Goal: Information Seeking & Learning: Check status

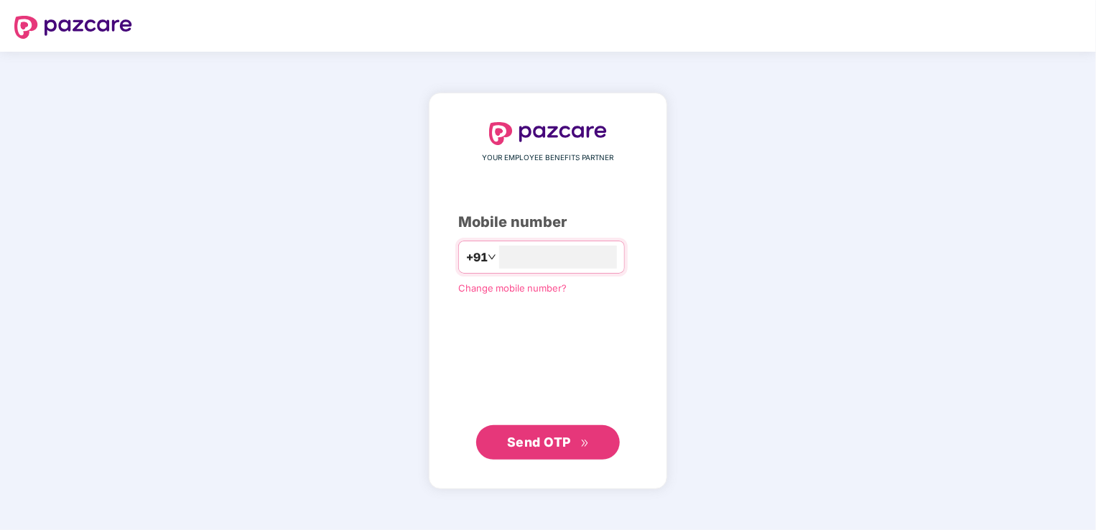
type input "**********"
click at [500, 438] on button "Send OTP" at bounding box center [548, 442] width 144 height 34
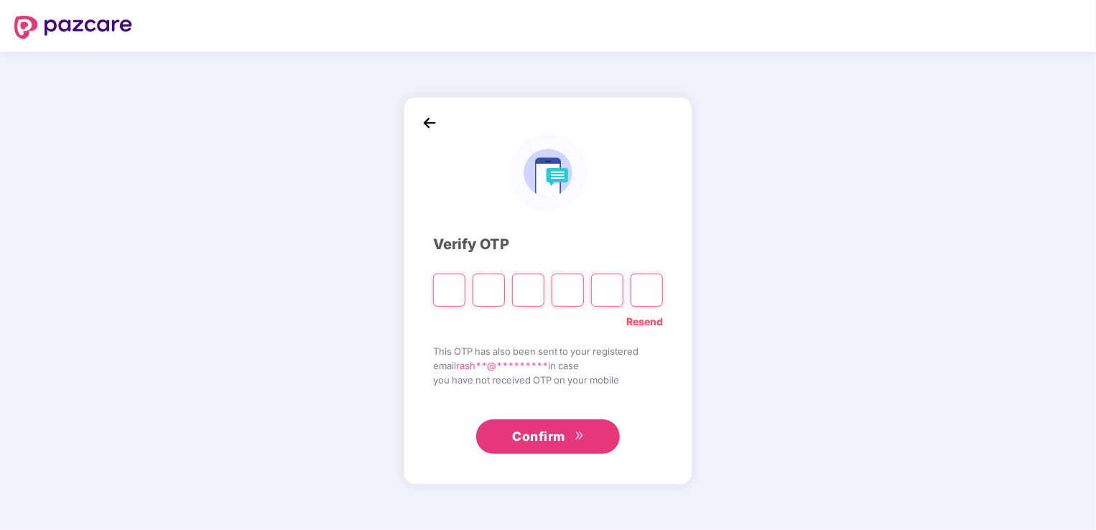
type input "*"
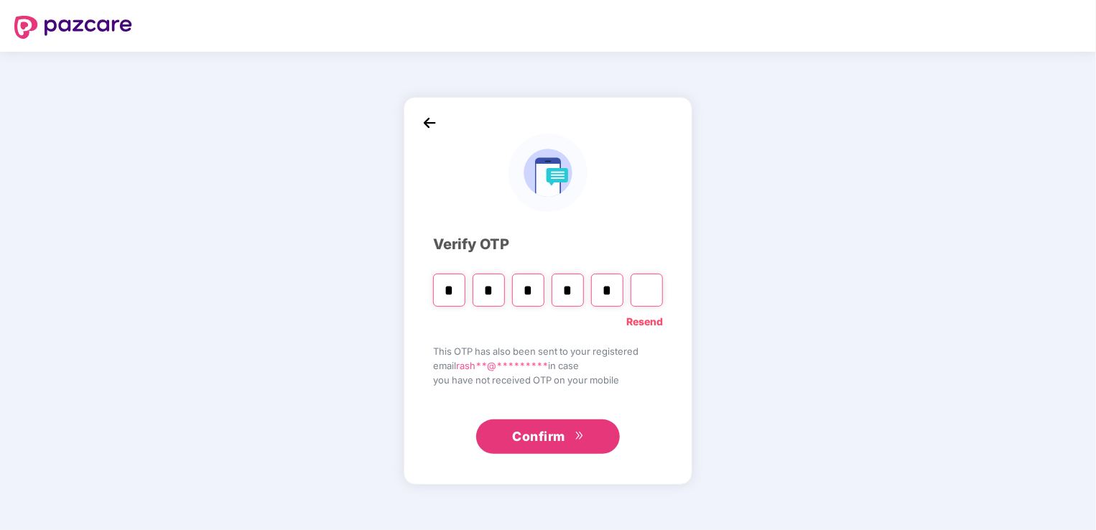
type input "*"
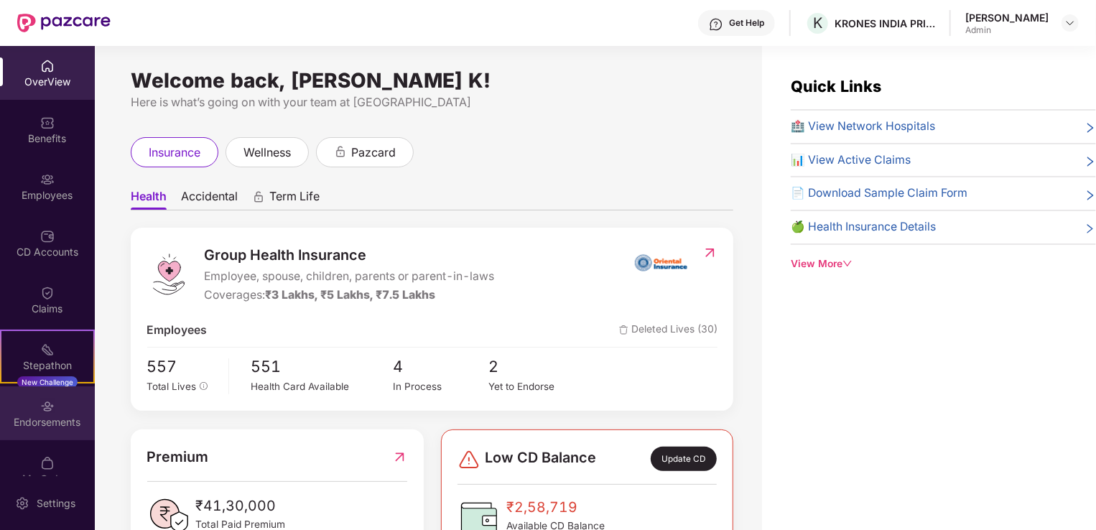
click at [40, 409] on img at bounding box center [47, 406] width 14 height 14
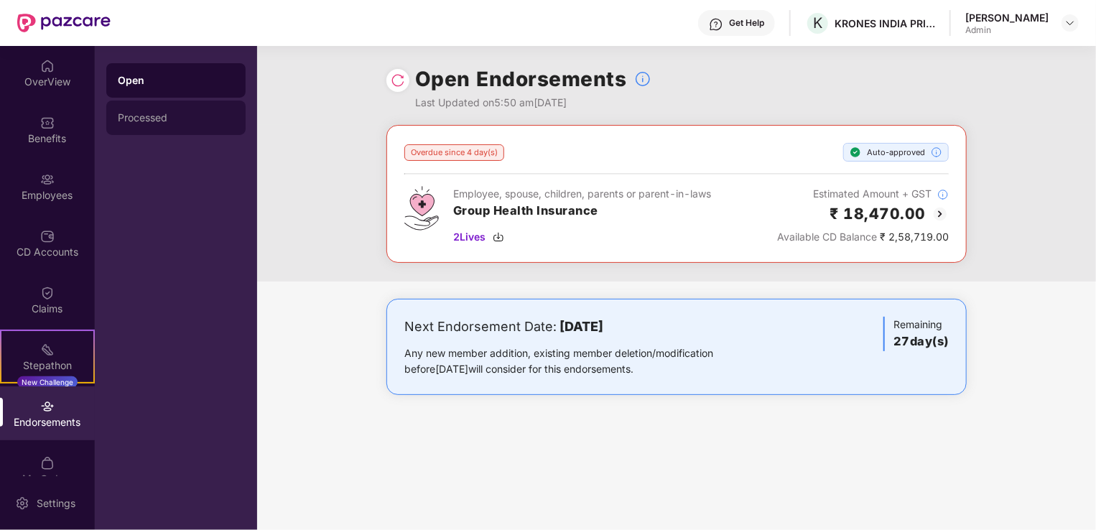
click at [132, 116] on div "Processed" at bounding box center [176, 117] width 116 height 11
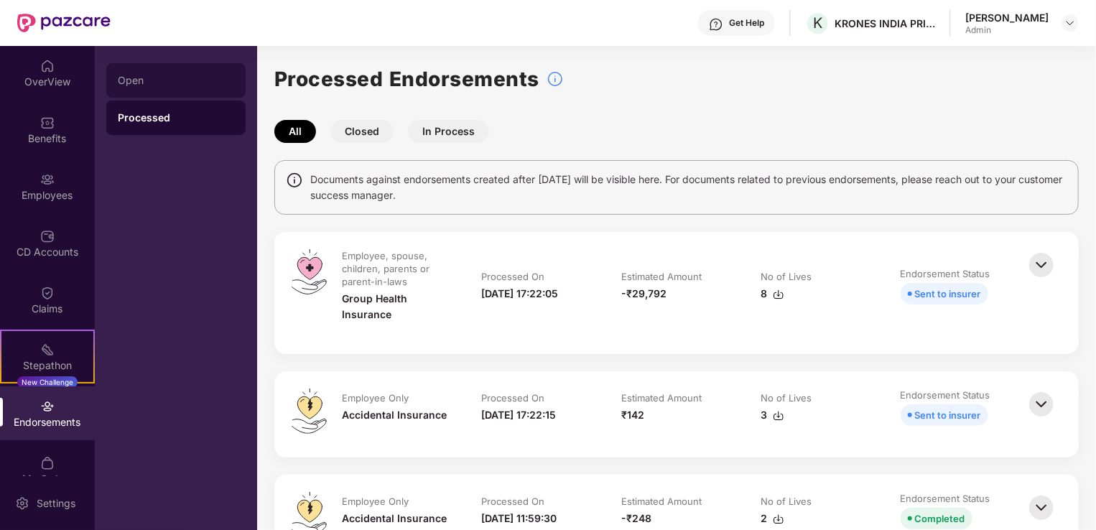
click at [146, 91] on div "Open" at bounding box center [175, 80] width 139 height 34
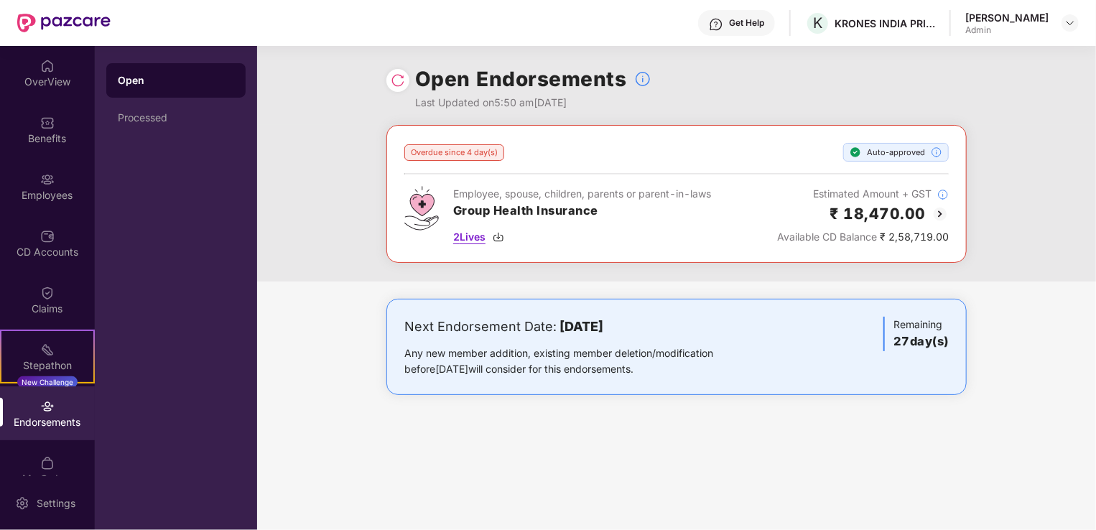
click at [474, 235] on span "2 Lives" at bounding box center [469, 237] width 32 height 16
click at [127, 83] on div "Open" at bounding box center [176, 80] width 116 height 14
click at [149, 124] on div "Processed" at bounding box center [175, 118] width 139 height 34
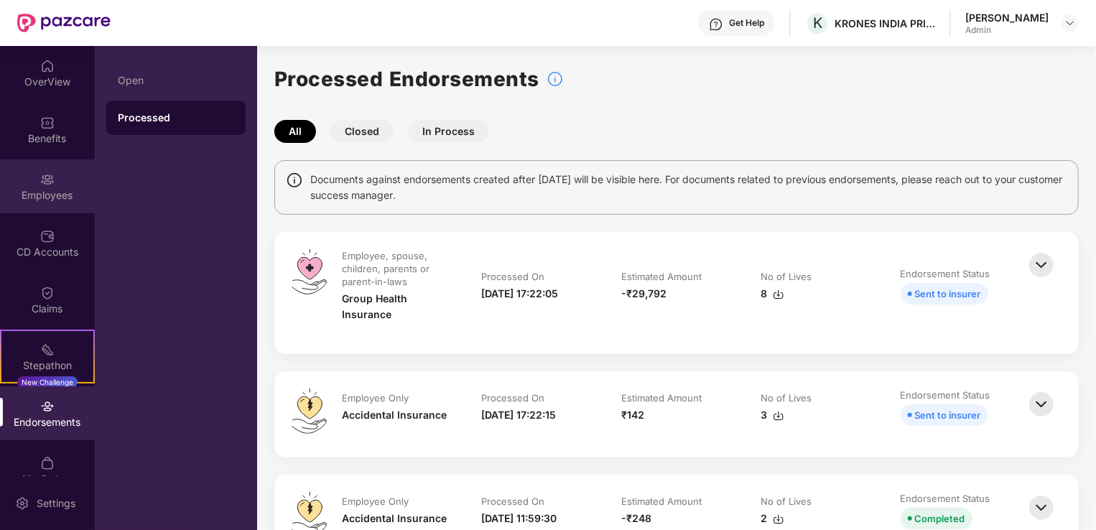
click at [40, 195] on div "Employees" at bounding box center [47, 195] width 95 height 14
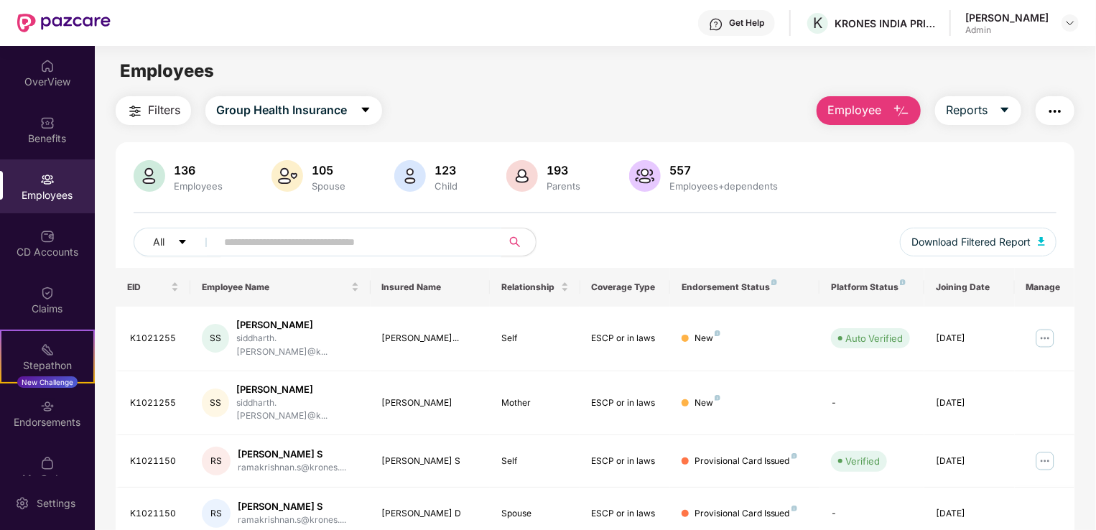
click at [254, 246] on input "text" at bounding box center [353, 242] width 258 height 22
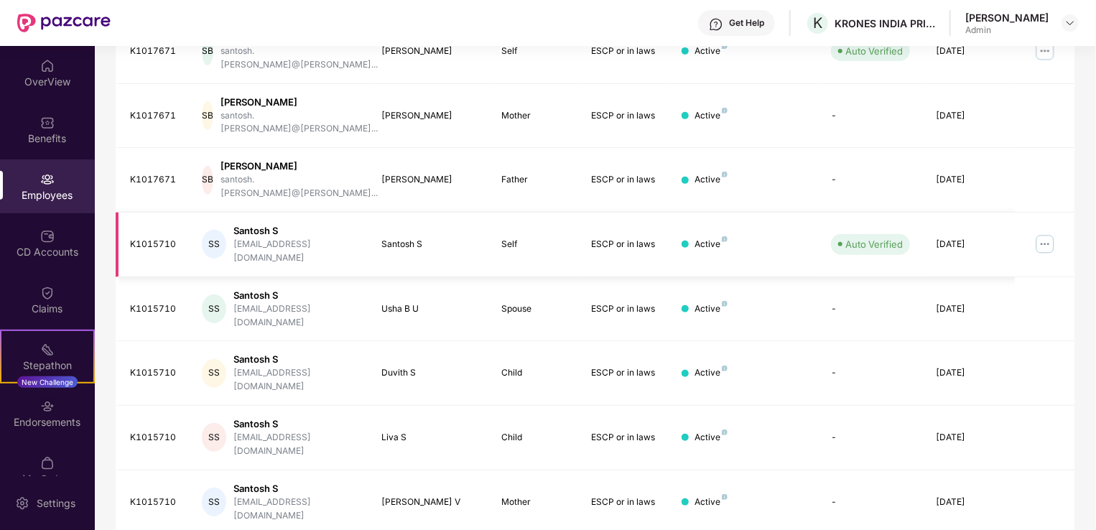
scroll to position [298, 0]
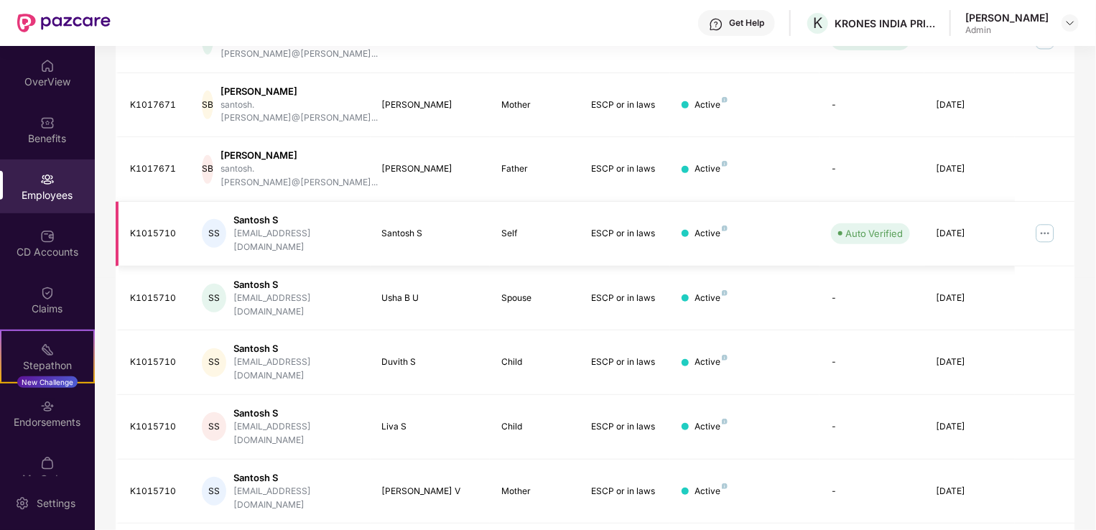
type input "*****"
click at [1044, 222] on img at bounding box center [1045, 233] width 23 height 23
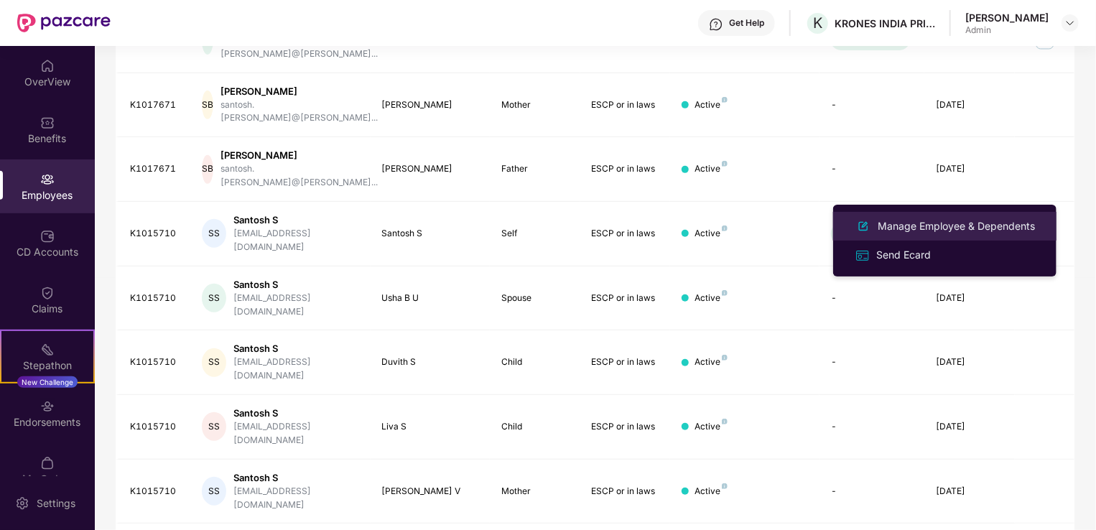
click at [925, 227] on div "Manage Employee & Dependents" at bounding box center [956, 226] width 163 height 16
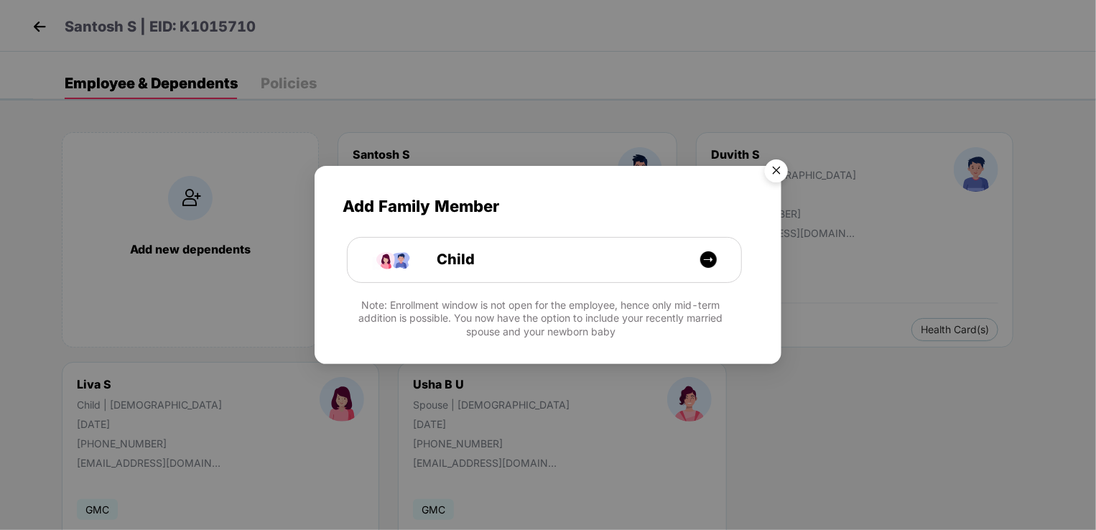
click at [773, 171] on img "Close" at bounding box center [777, 173] width 40 height 40
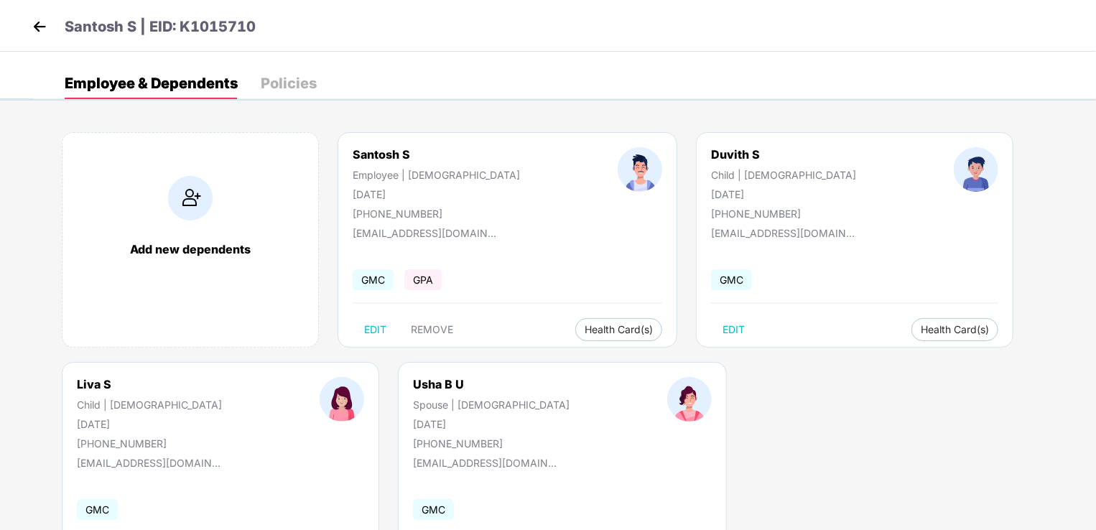
click at [33, 24] on img at bounding box center [40, 27] width 22 height 22
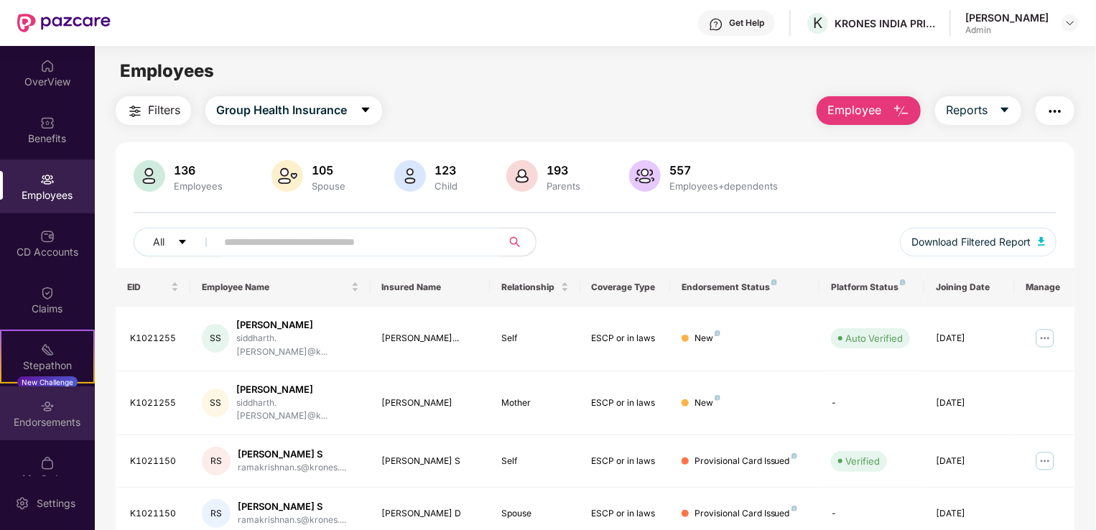
scroll to position [23, 0]
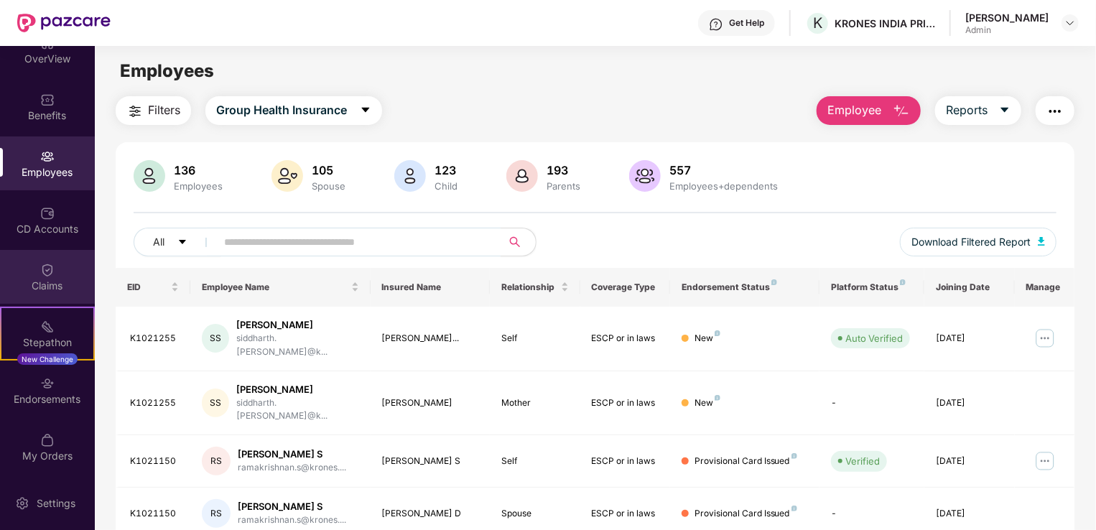
click at [42, 269] on img at bounding box center [47, 270] width 14 height 14
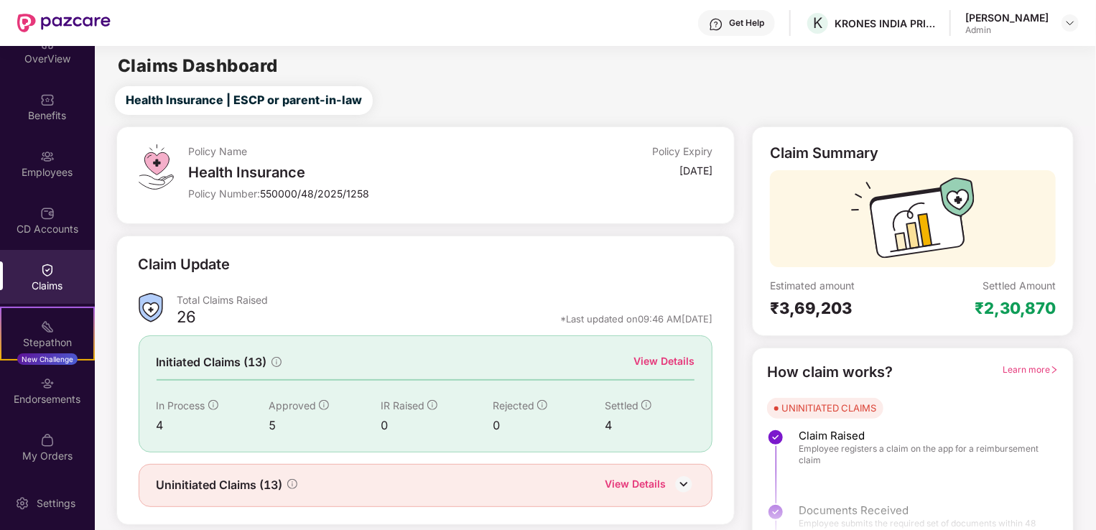
scroll to position [32, 0]
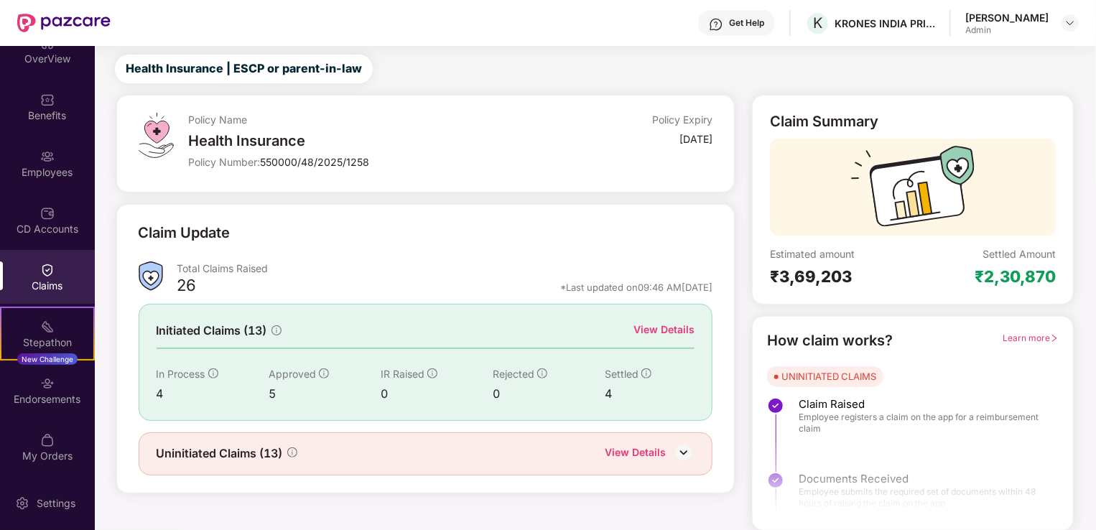
click at [626, 450] on div "View Details" at bounding box center [635, 454] width 61 height 19
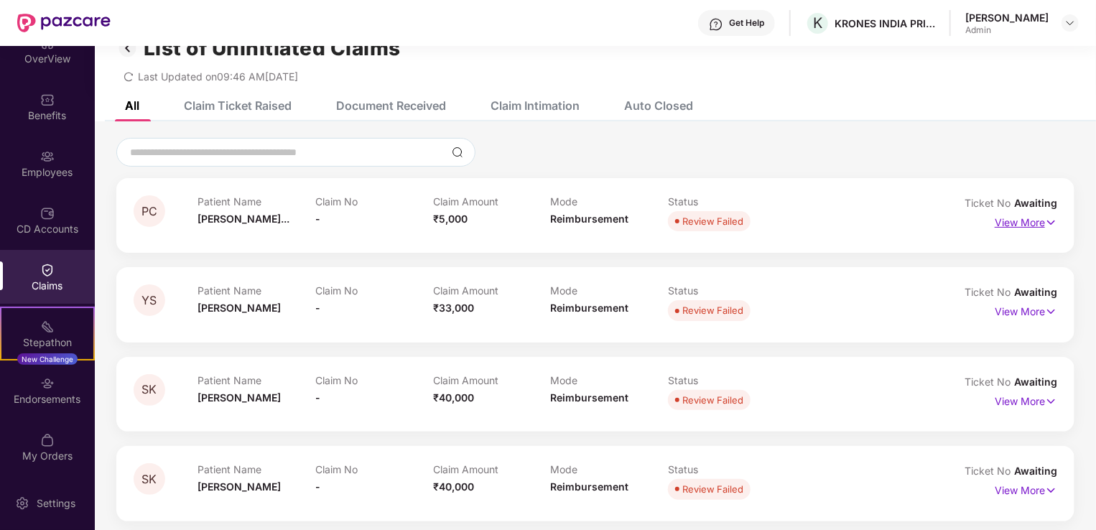
click at [1028, 223] on p "View More" at bounding box center [1026, 220] width 63 height 19
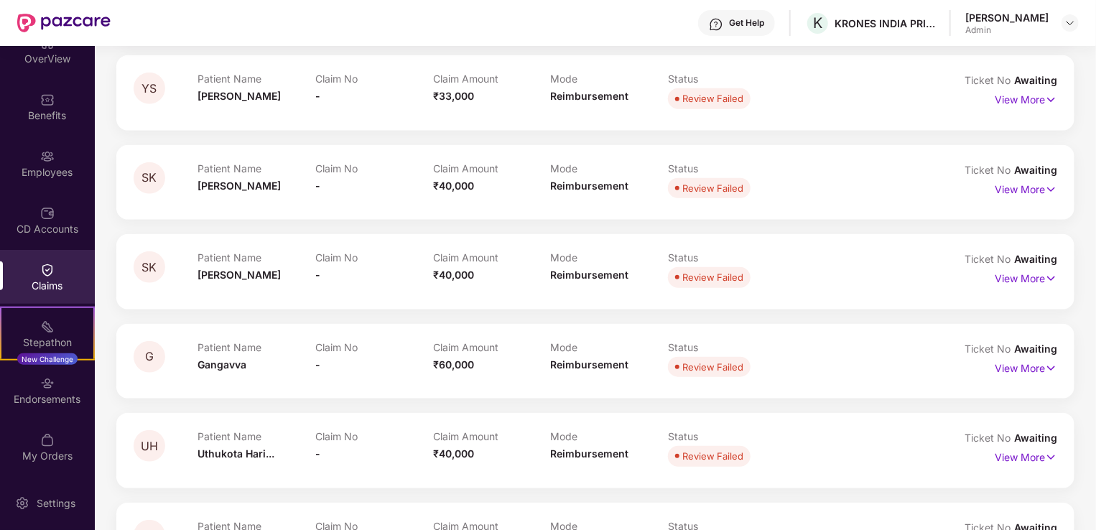
scroll to position [606, 0]
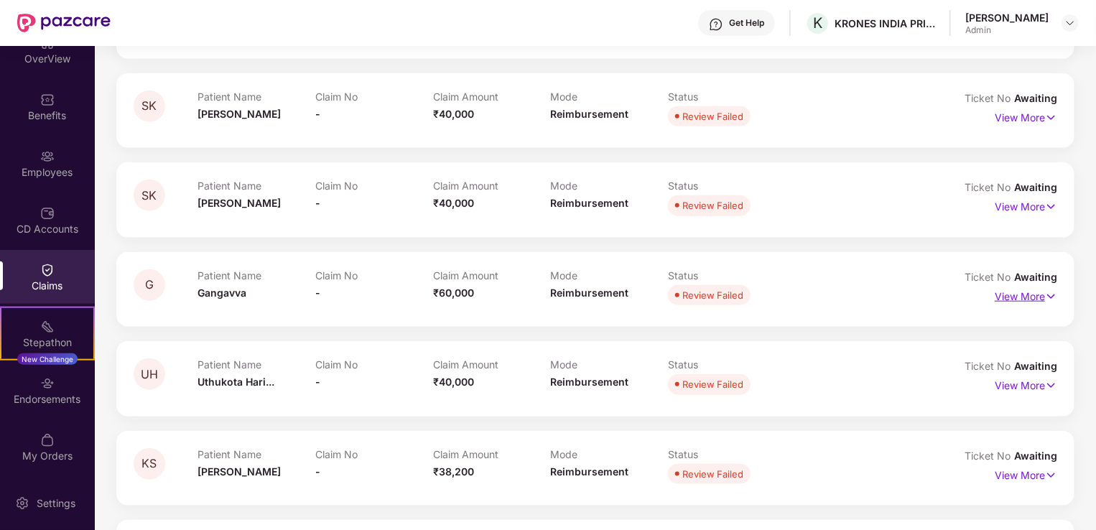
click at [1000, 292] on p "View More" at bounding box center [1026, 294] width 63 height 19
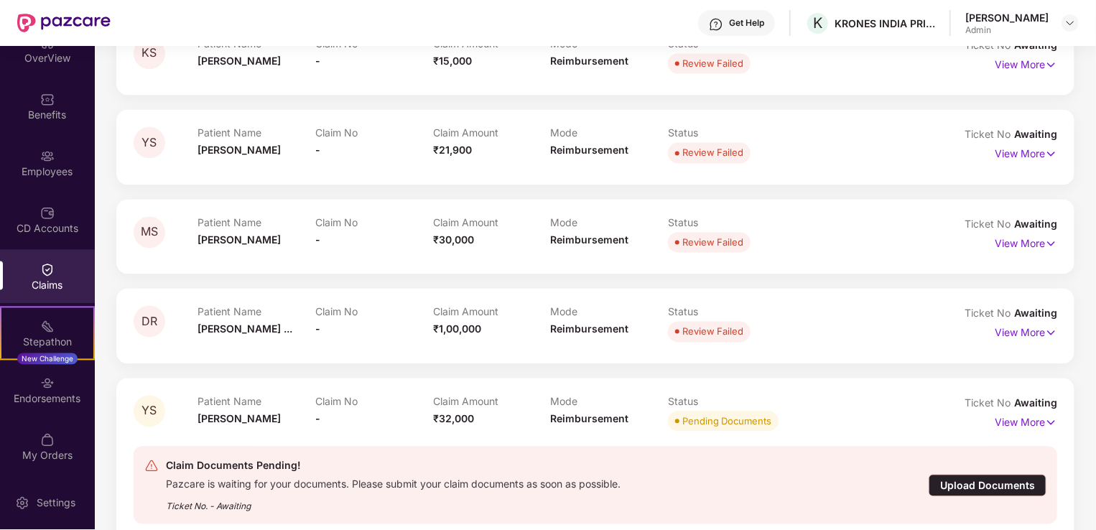
scroll to position [1433, 0]
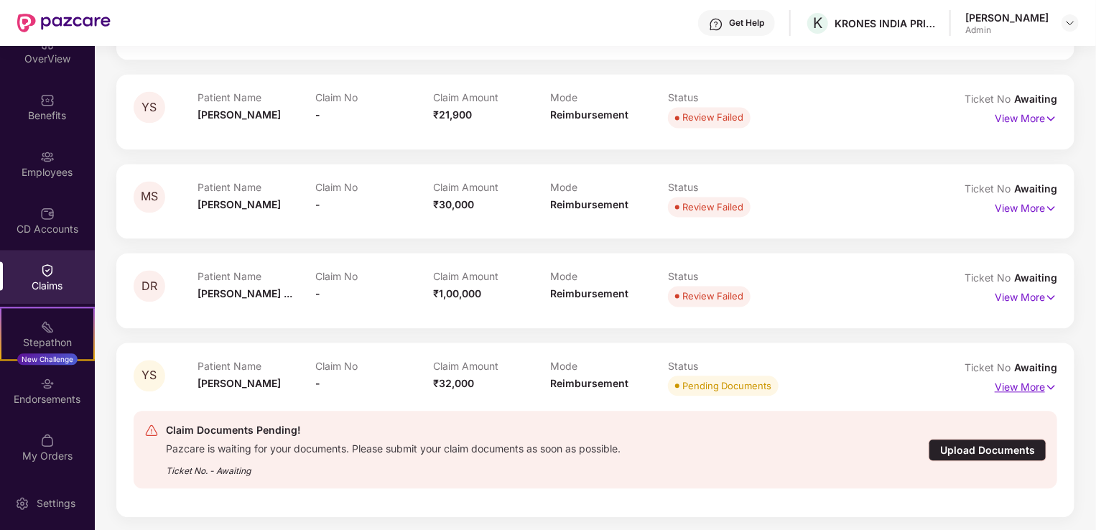
click at [1007, 385] on p "View More" at bounding box center [1026, 385] width 63 height 19
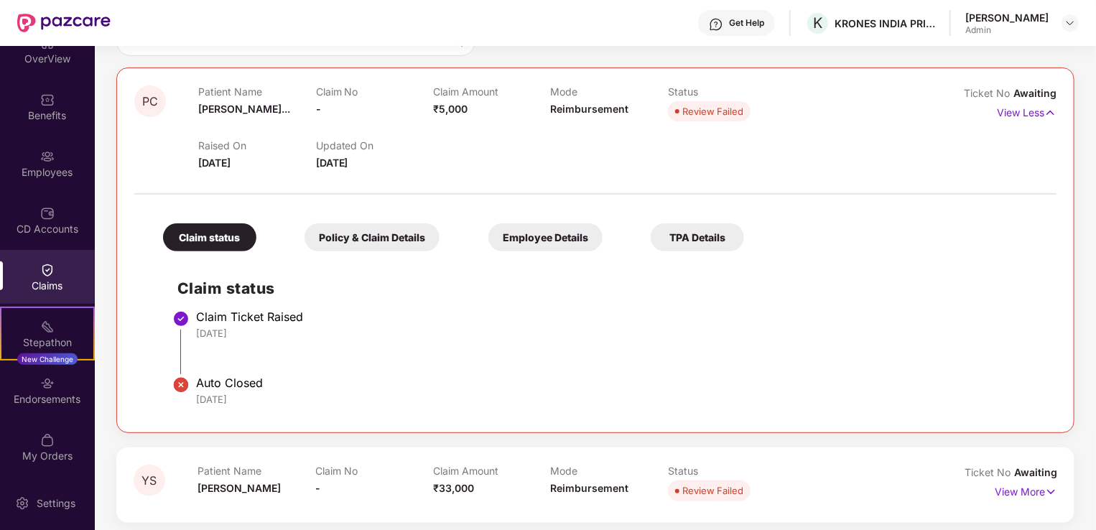
scroll to position [0, 0]
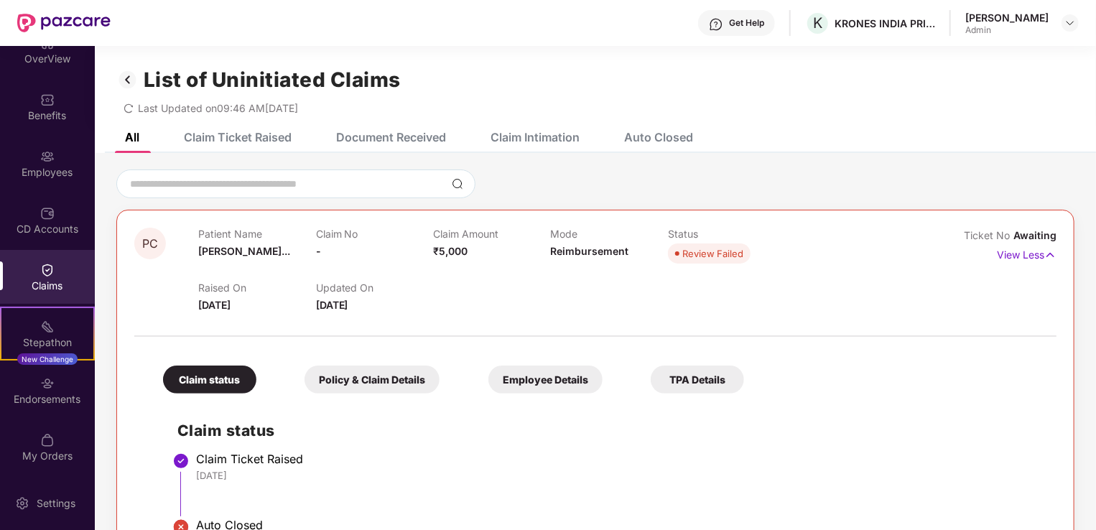
click at [124, 76] on img at bounding box center [127, 80] width 23 height 24
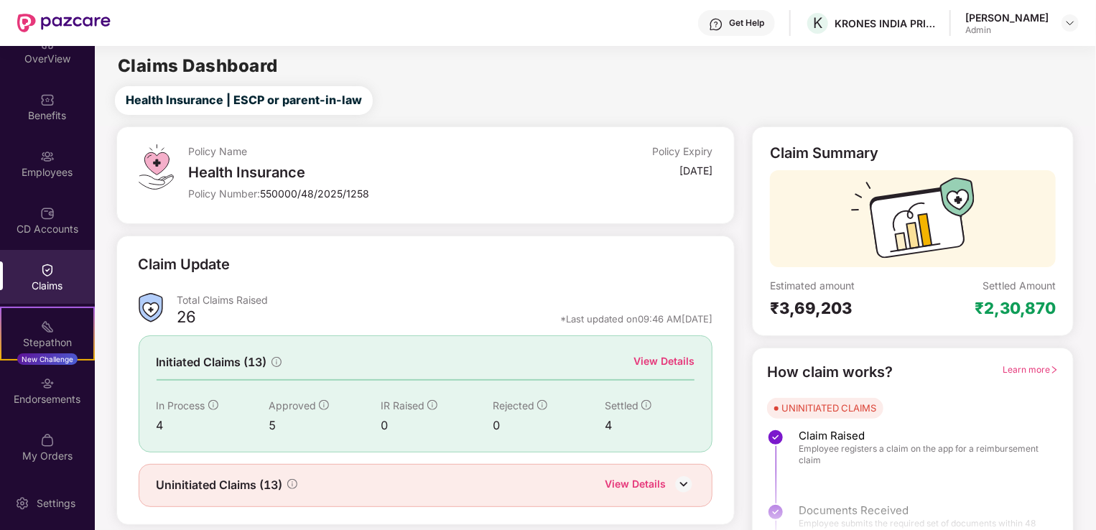
scroll to position [32, 0]
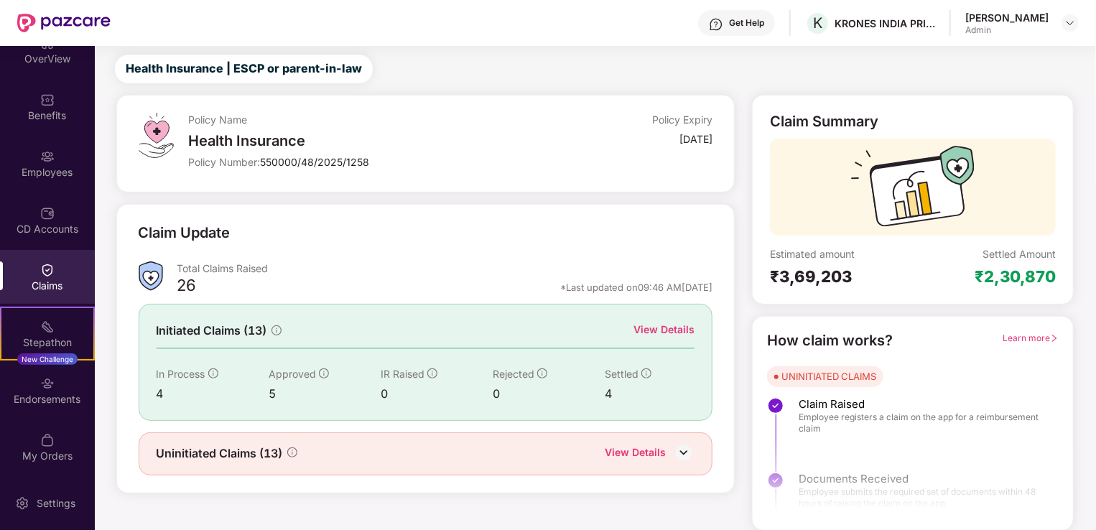
click at [649, 325] on div "View Details" at bounding box center [664, 330] width 61 height 16
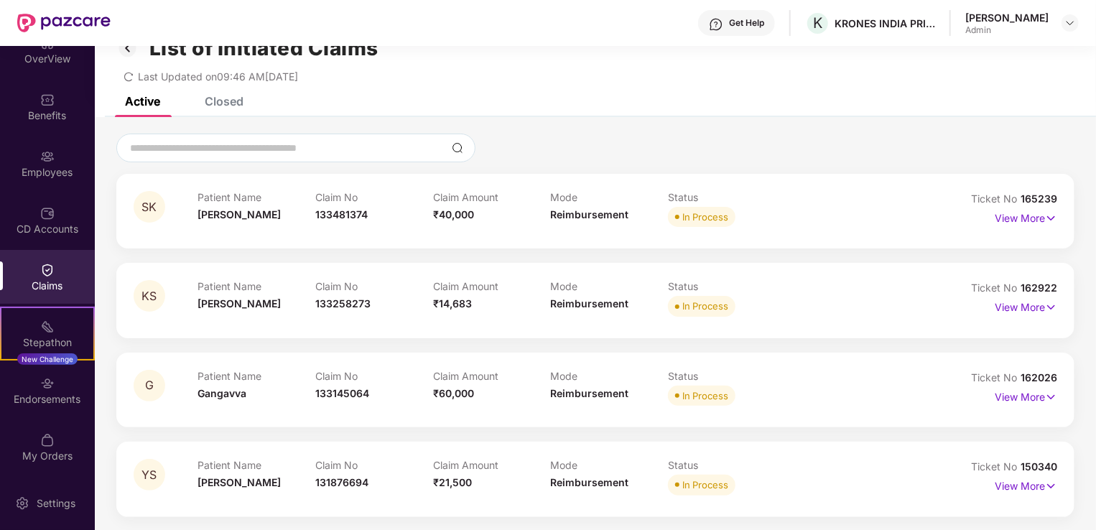
scroll to position [46, 0]
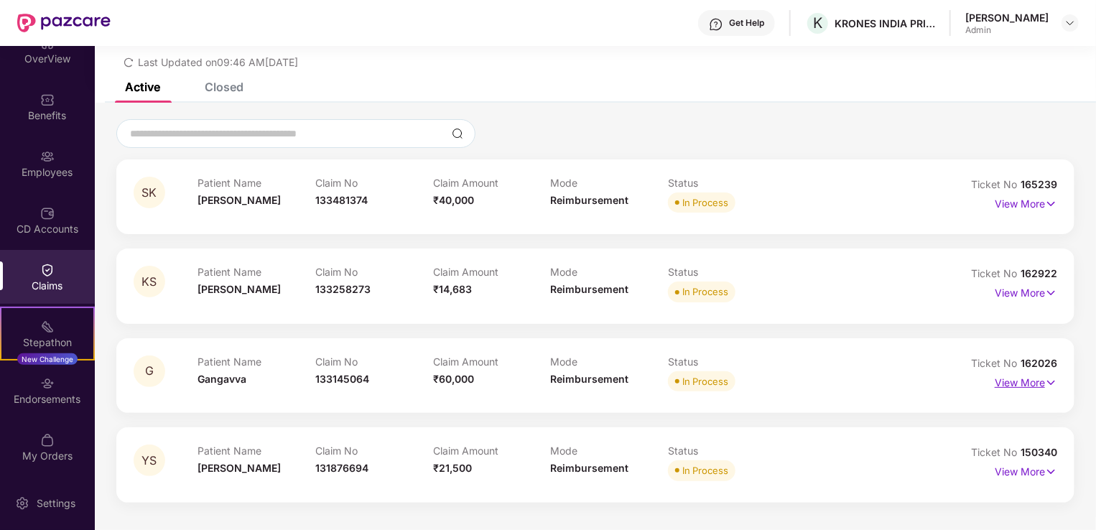
click at [1025, 379] on p "View More" at bounding box center [1026, 380] width 63 height 19
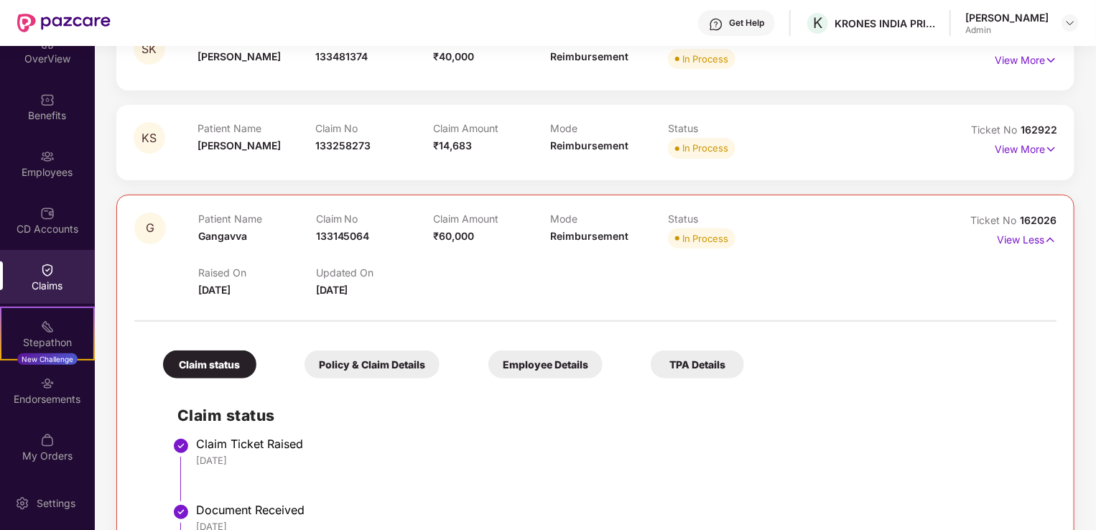
scroll to position [118, 0]
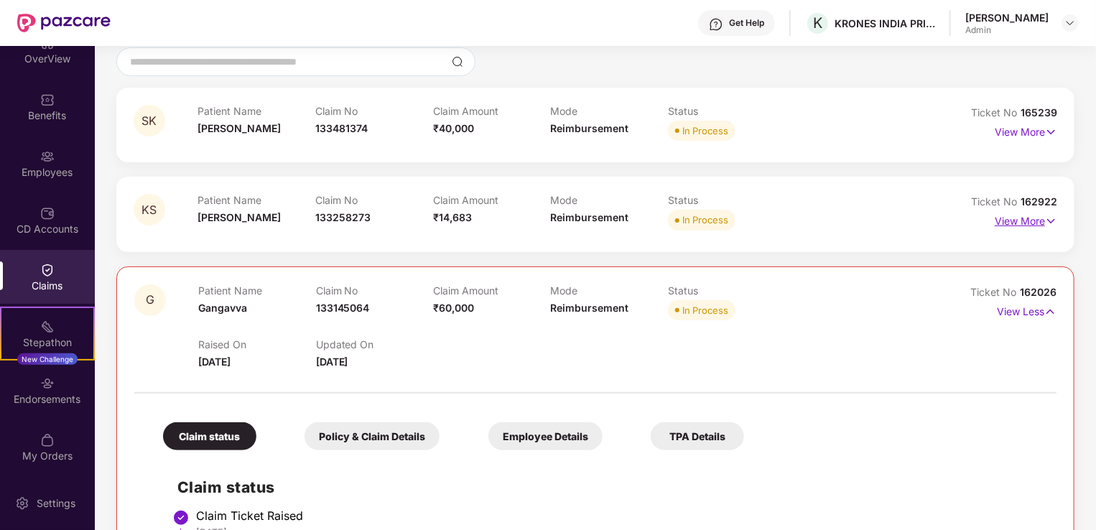
click at [1021, 220] on p "View More" at bounding box center [1026, 219] width 63 height 19
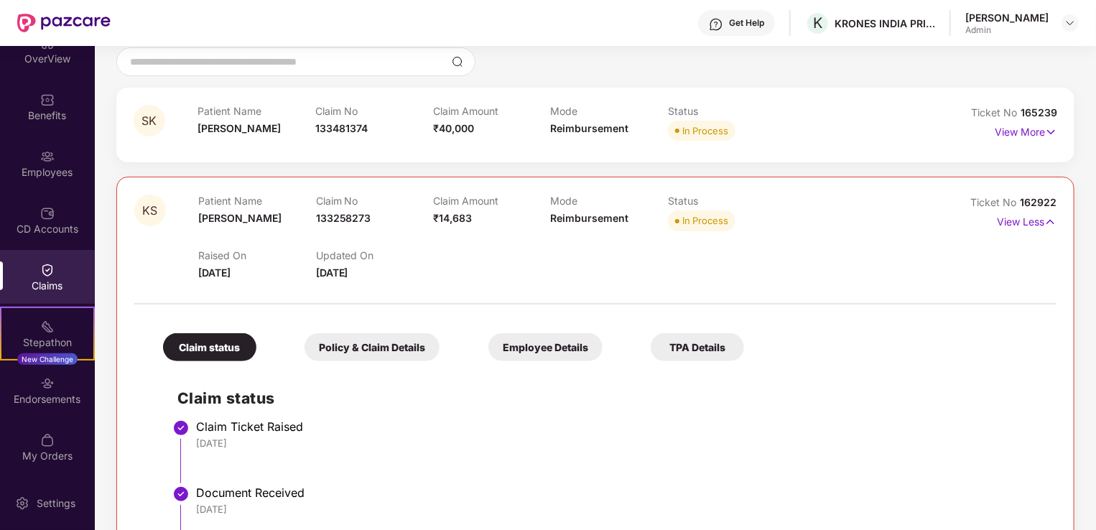
scroll to position [46, 0]
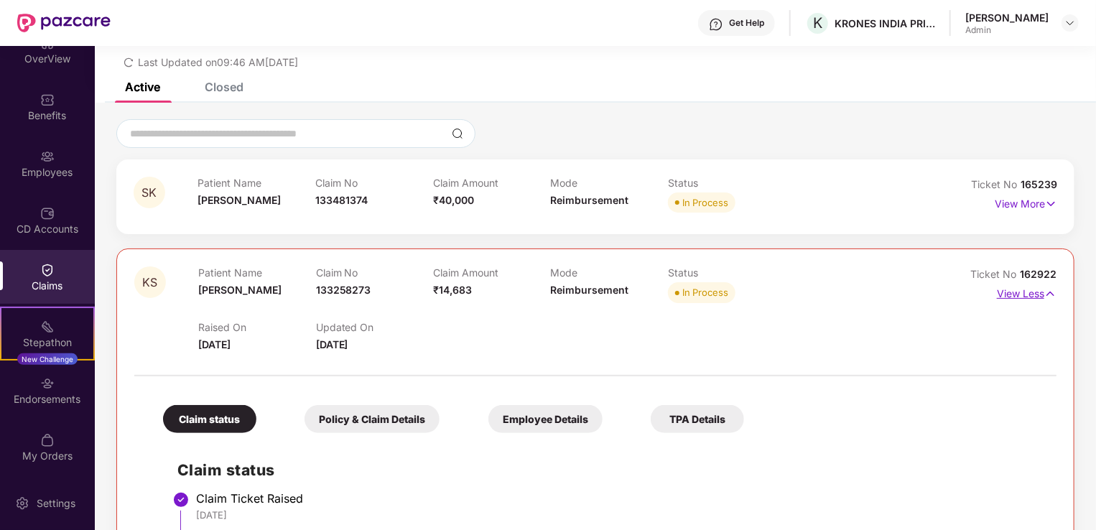
click at [1049, 294] on img at bounding box center [1051, 294] width 12 height 16
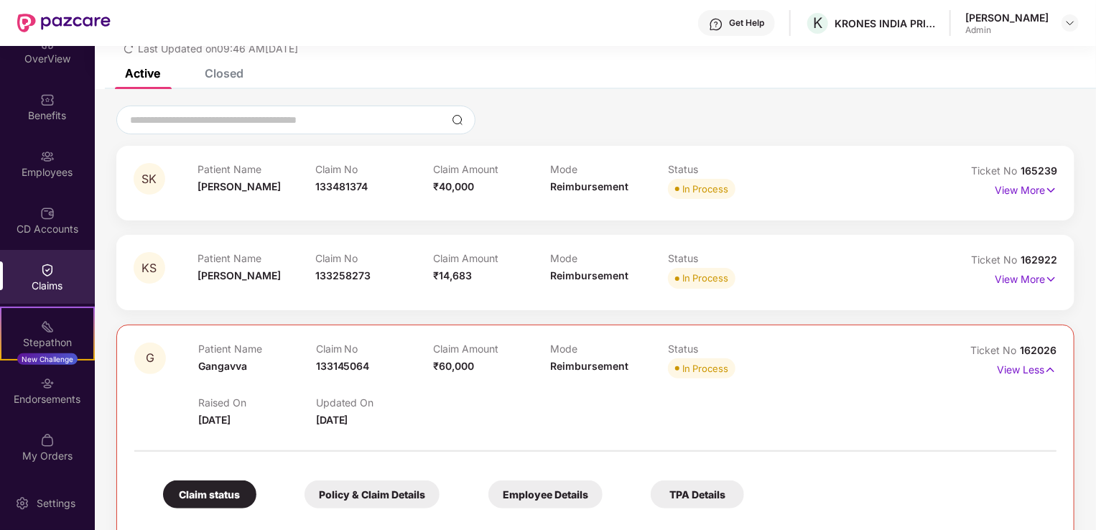
scroll to position [0, 0]
